Goal: Information Seeking & Learning: Learn about a topic

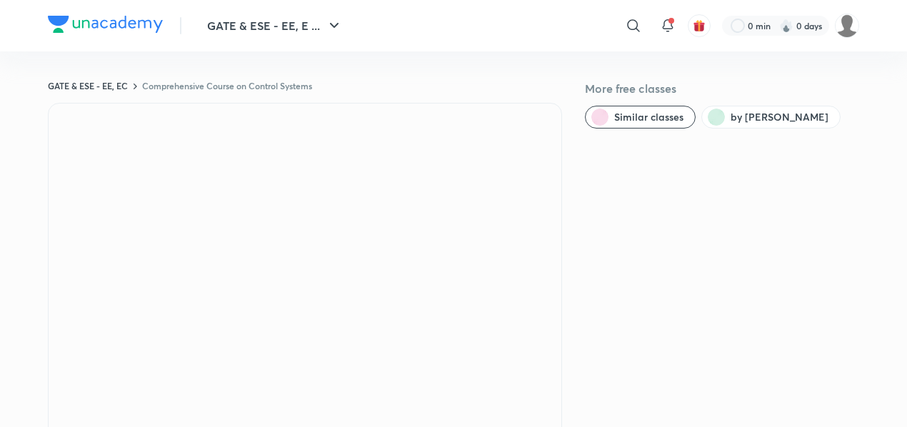
scroll to position [16, 0]
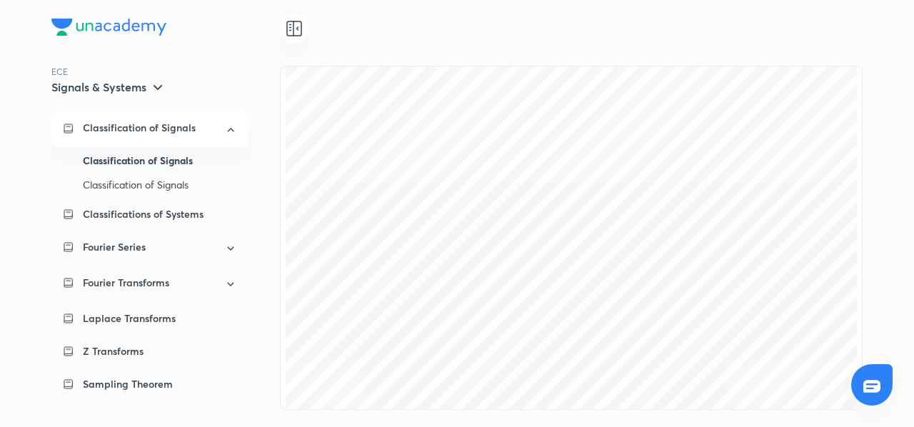
click at [130, 90] on h5 "Signals & Systems" at bounding box center [98, 87] width 95 height 14
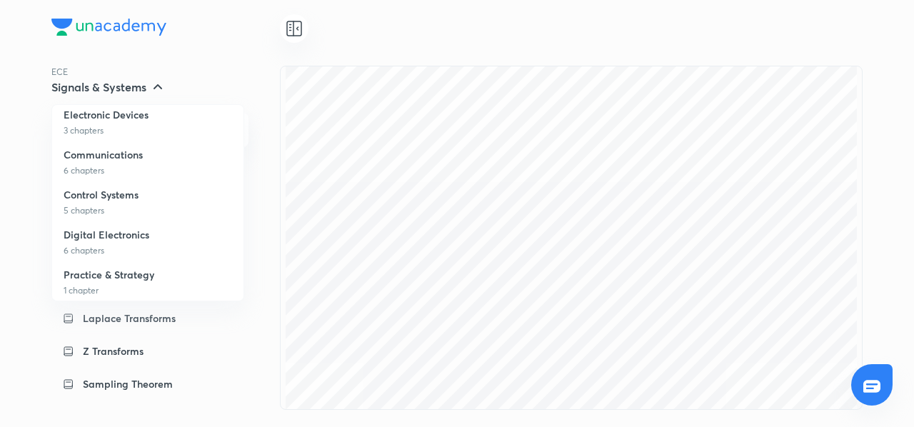
scroll to position [218, 0]
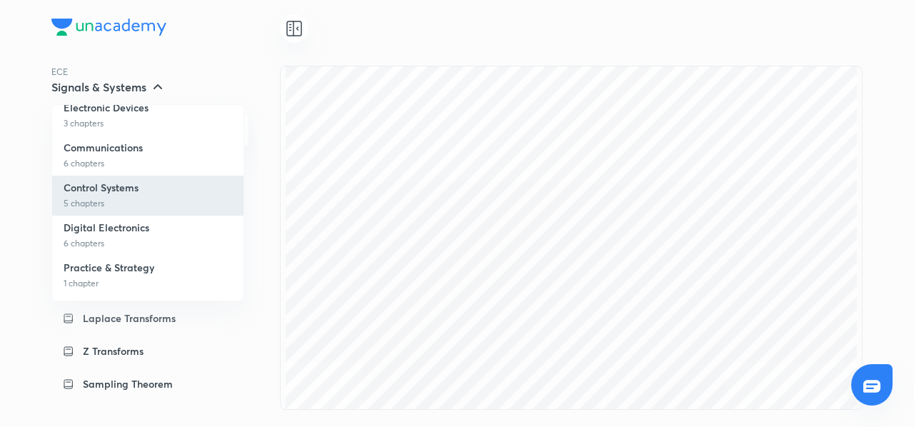
click at [106, 196] on li "Control Systems 5 chapters" at bounding box center [147, 196] width 191 height 40
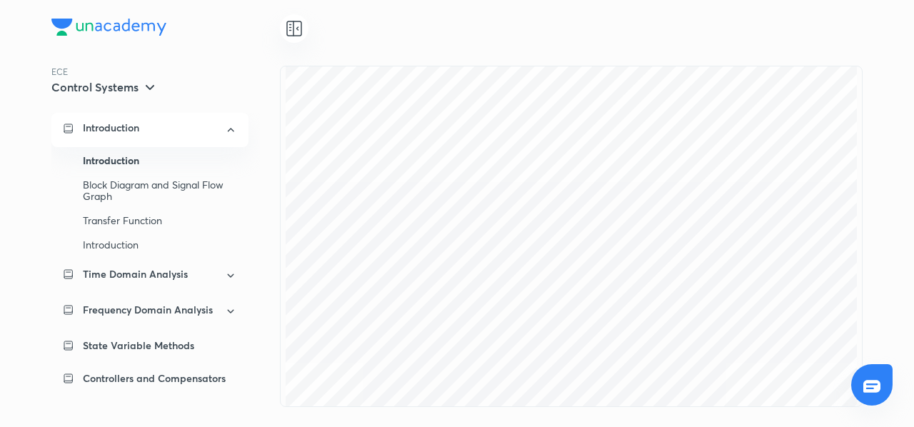
click at [128, 165] on div "Introduction" at bounding box center [160, 160] width 154 height 24
click at [140, 121] on div "Introduction" at bounding box center [149, 130] width 197 height 34
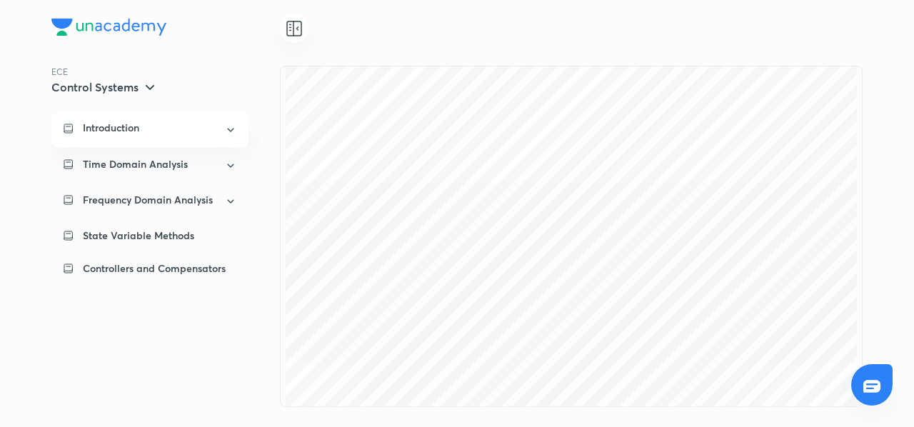
click at [140, 121] on div "Introduction" at bounding box center [149, 130] width 197 height 34
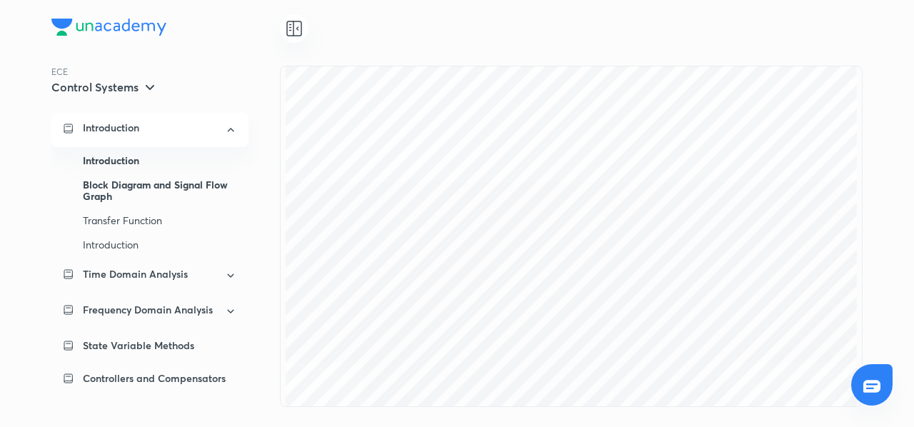
click at [102, 195] on div "Block Diagram and Signal Flow Graph" at bounding box center [160, 191] width 154 height 36
click at [105, 162] on div "Introduction" at bounding box center [160, 160] width 154 height 24
click at [111, 252] on div "Introduction" at bounding box center [160, 245] width 154 height 24
